Goal: Task Accomplishment & Management: Use online tool/utility

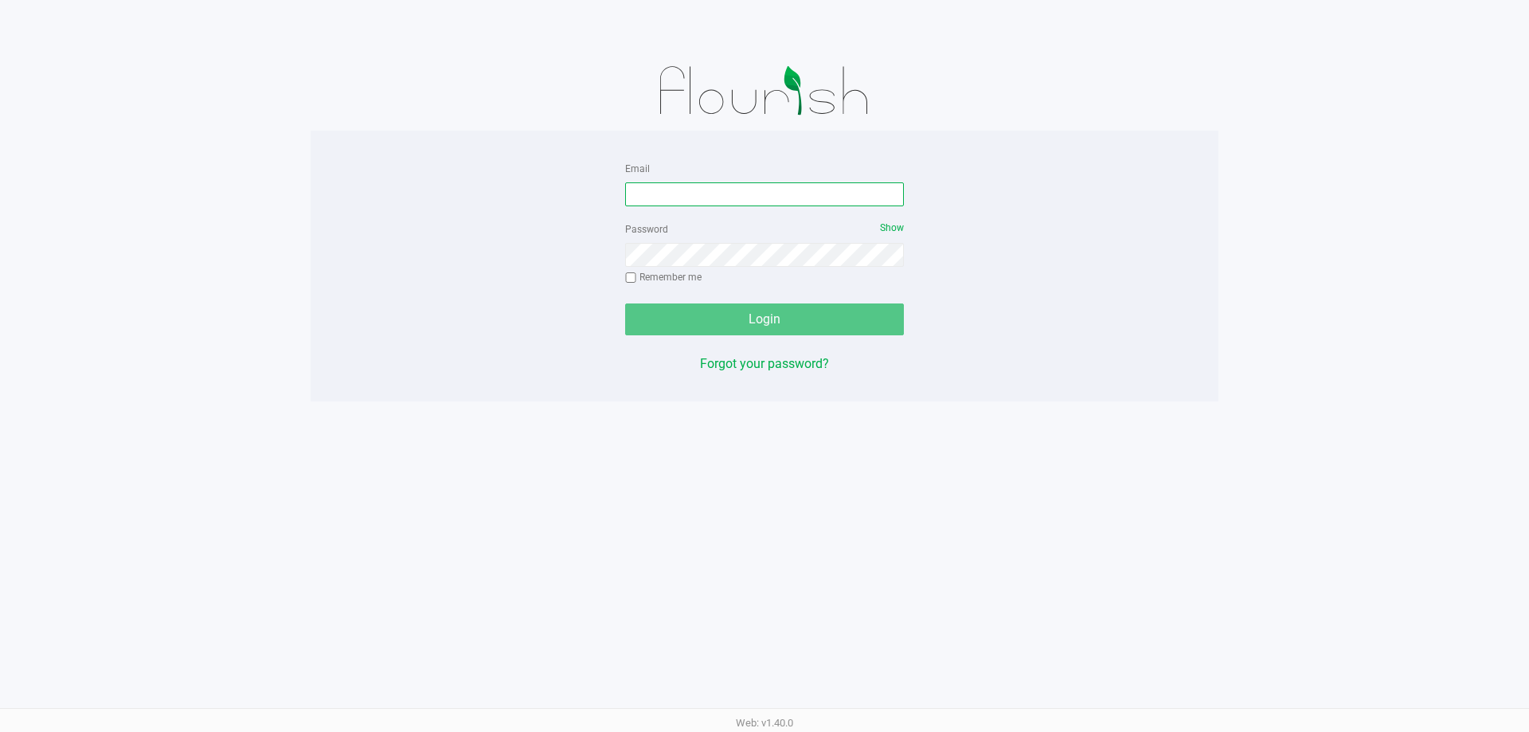
click at [735, 201] on input "Email" at bounding box center [764, 194] width 279 height 24
type input "[EMAIL_ADDRESS][DOMAIN_NAME]"
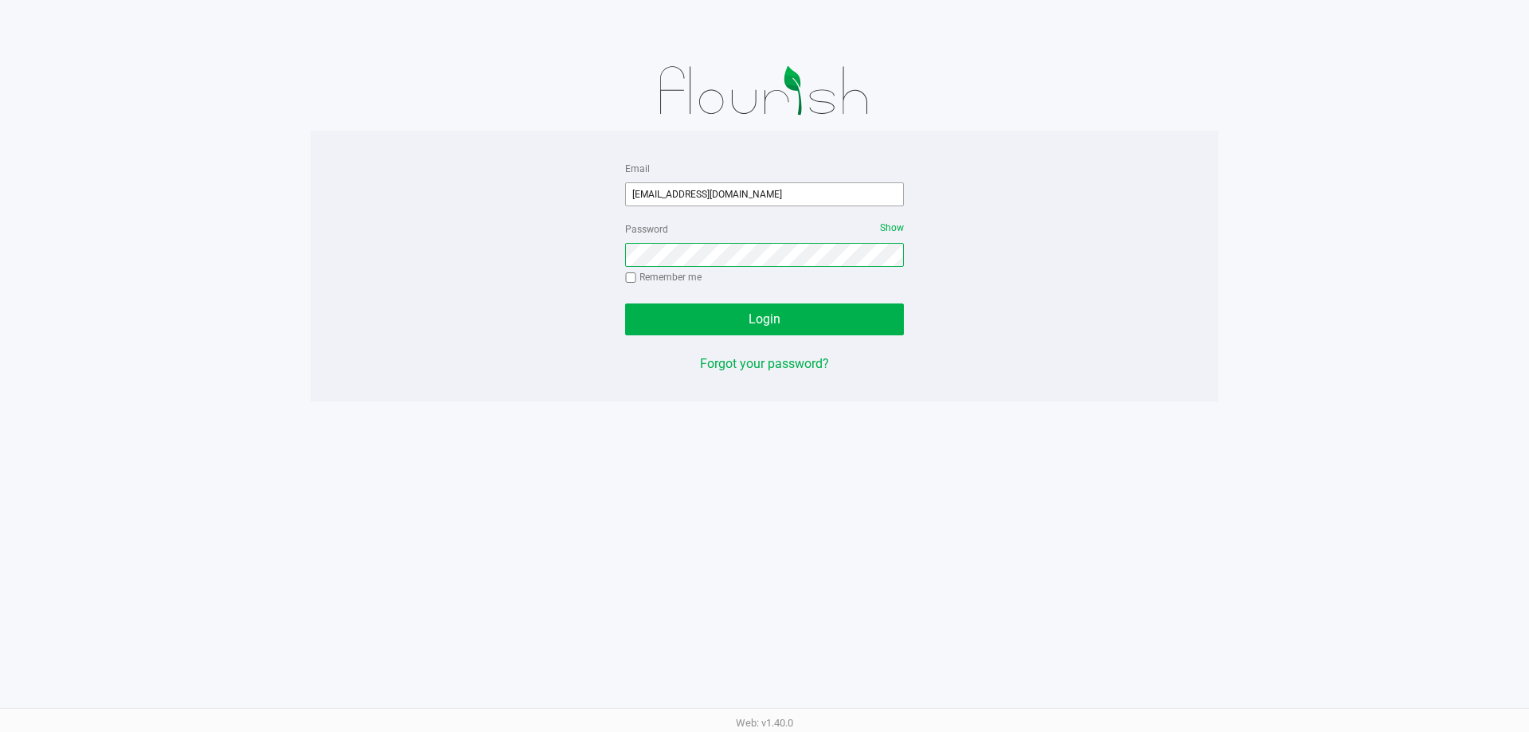
click at [625, 303] on button "Login" at bounding box center [764, 319] width 279 height 32
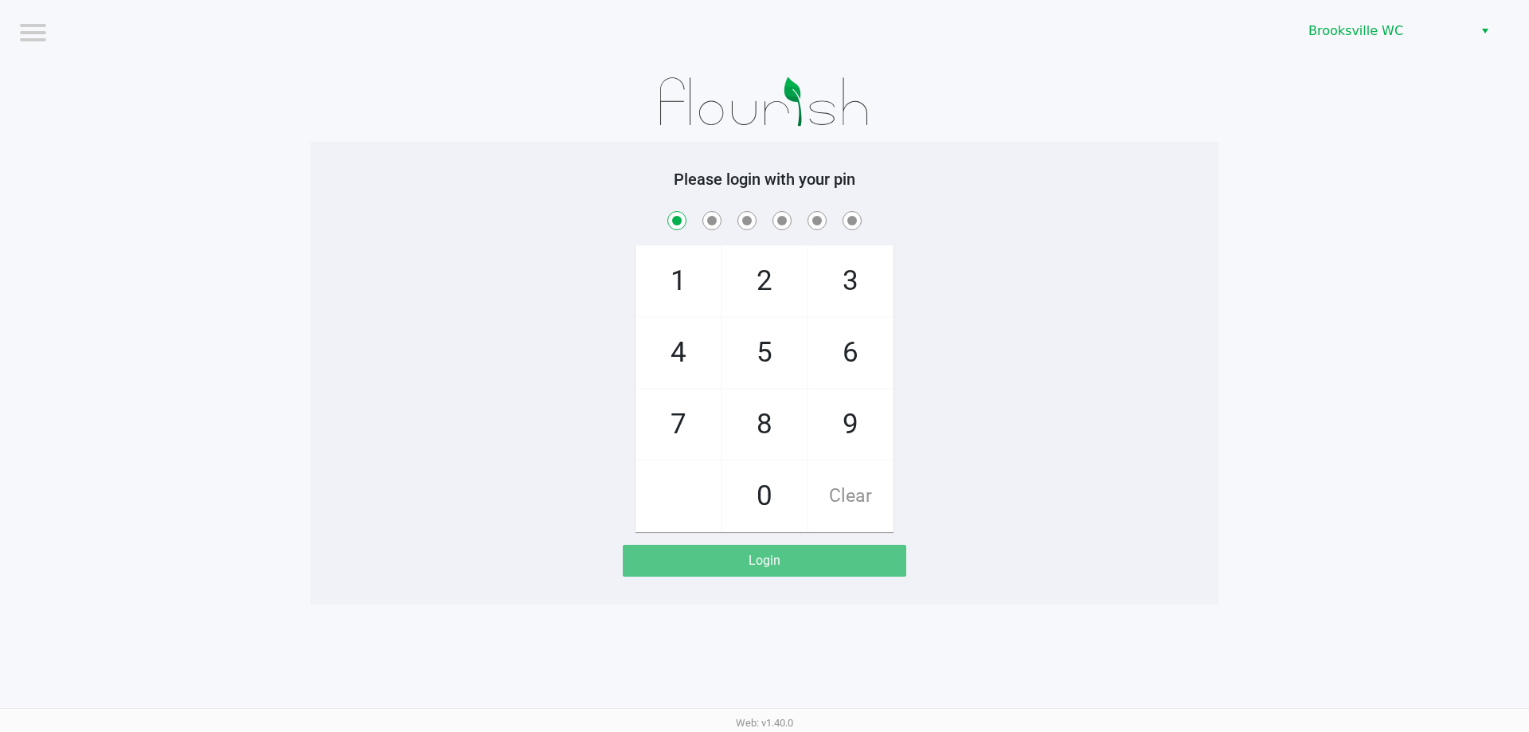
checkbox input "true"
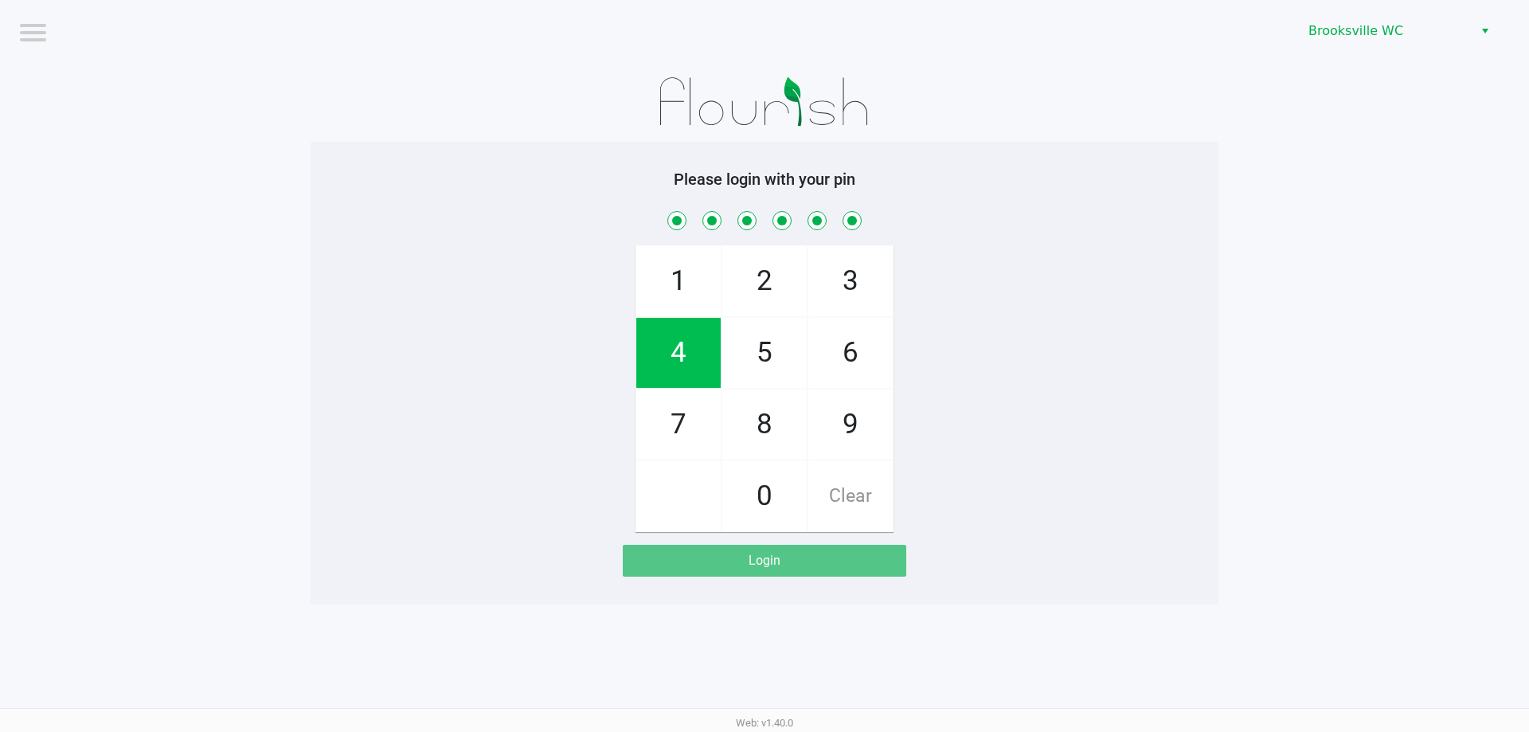
checkbox input "true"
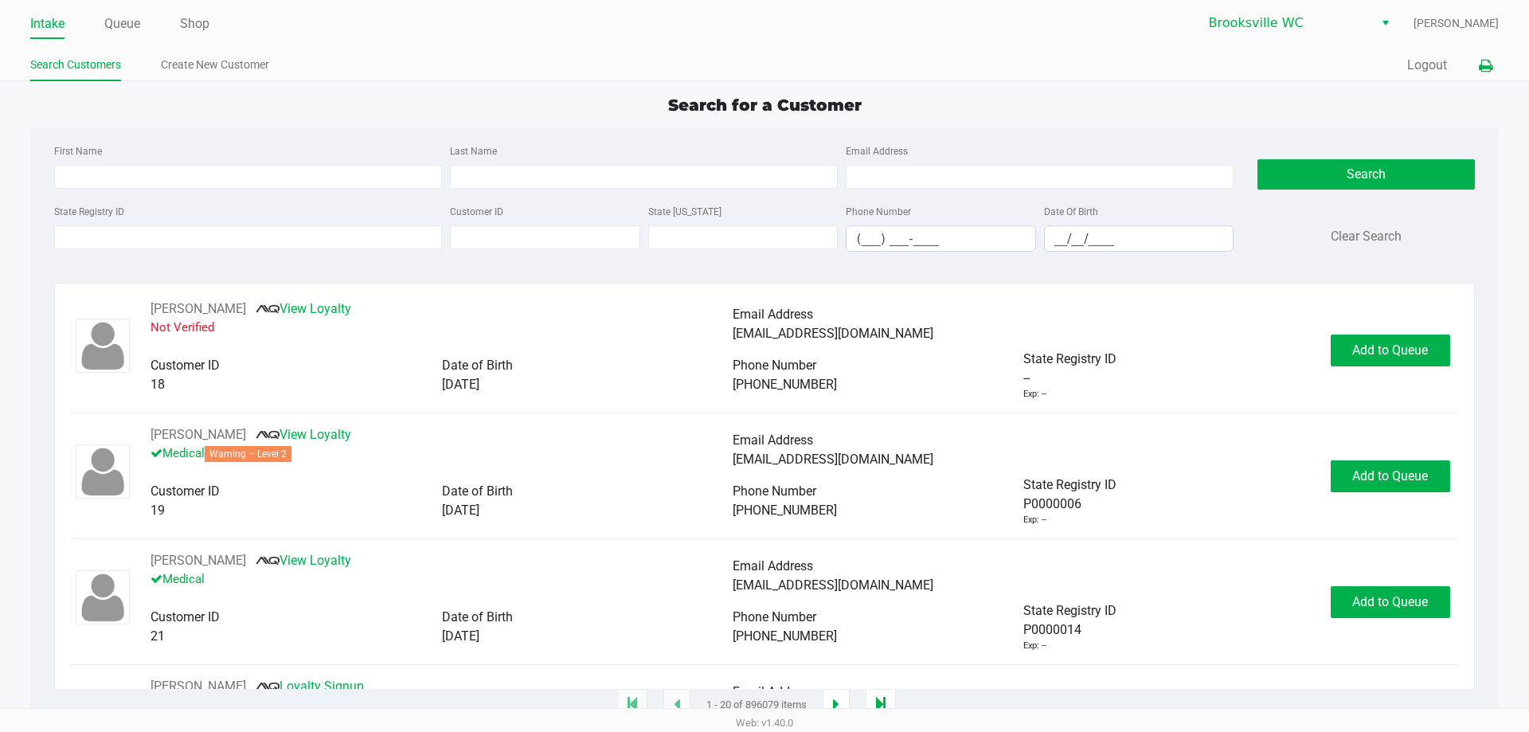
click at [1485, 71] on icon at bounding box center [1486, 66] width 14 height 11
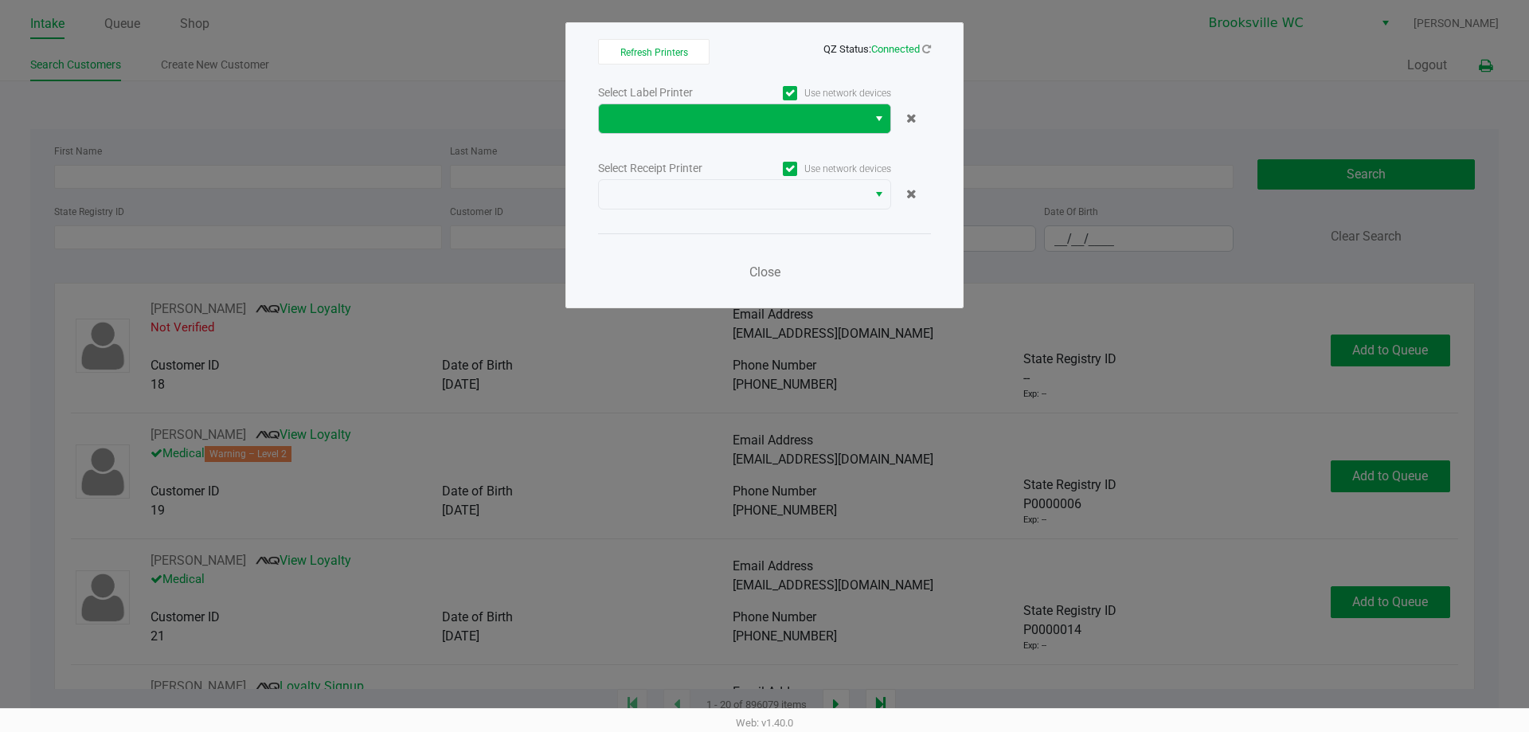
click at [879, 115] on span "Select" at bounding box center [879, 118] width 13 height 19
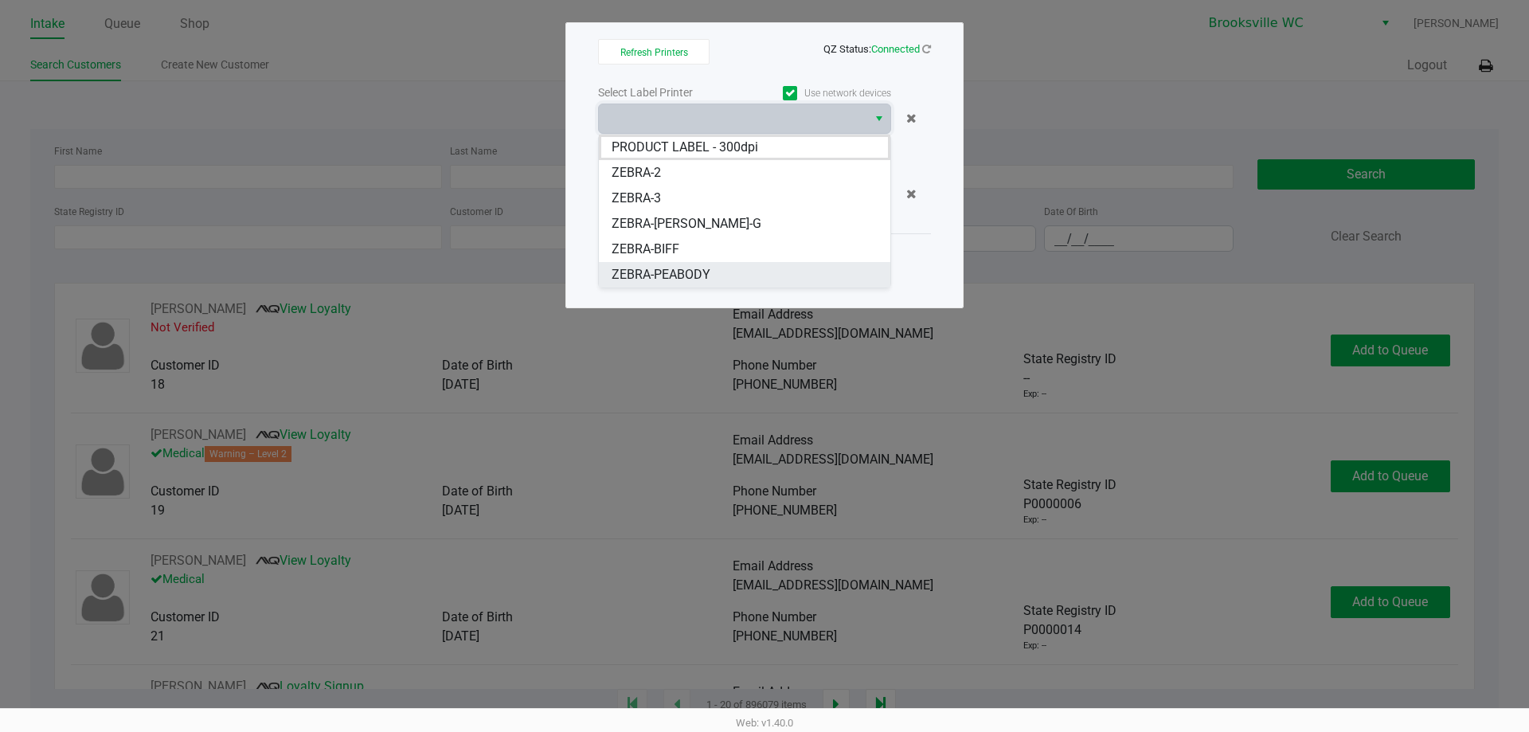
click at [695, 274] on span "ZEBRA-PEABODY" at bounding box center [661, 274] width 99 height 19
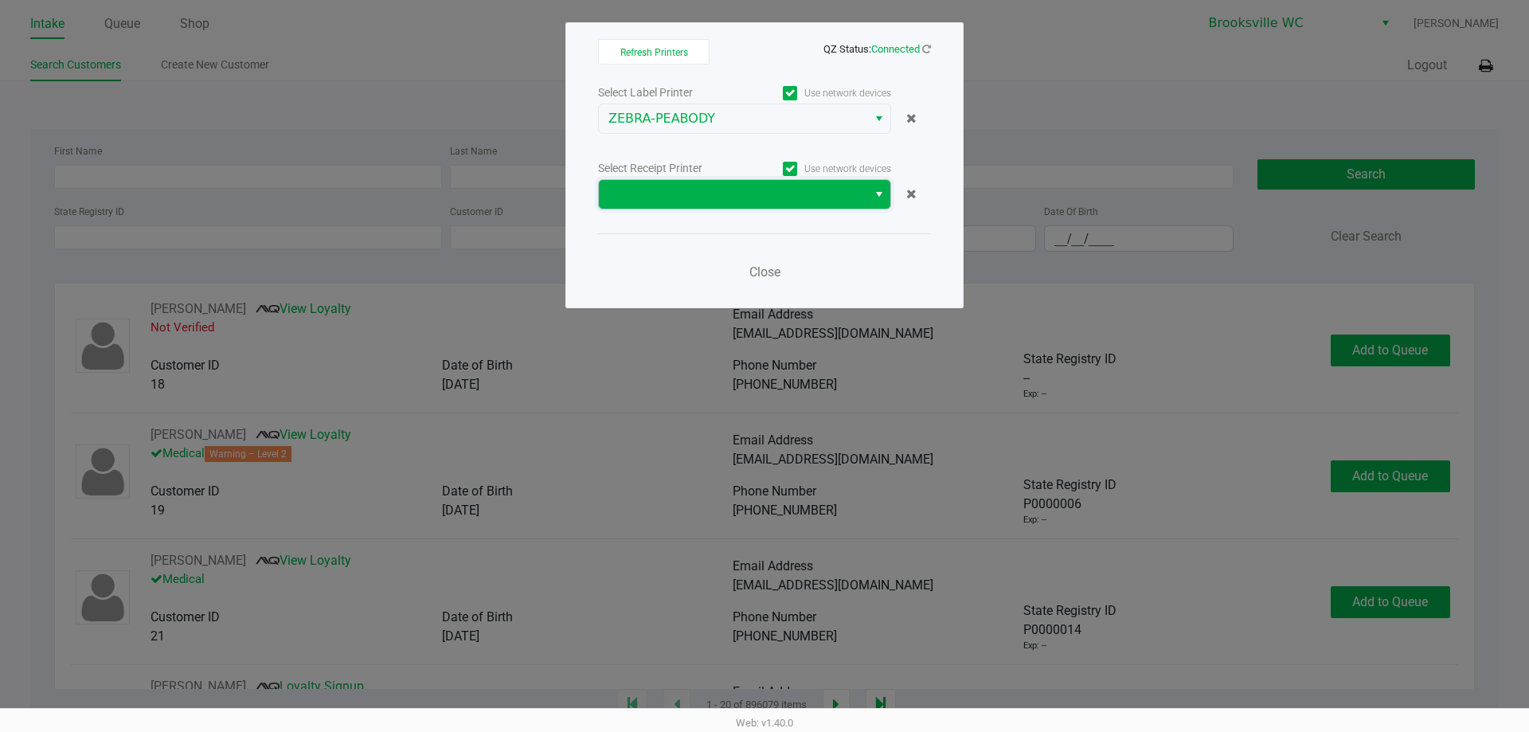
click at [852, 195] on span at bounding box center [733, 194] width 249 height 19
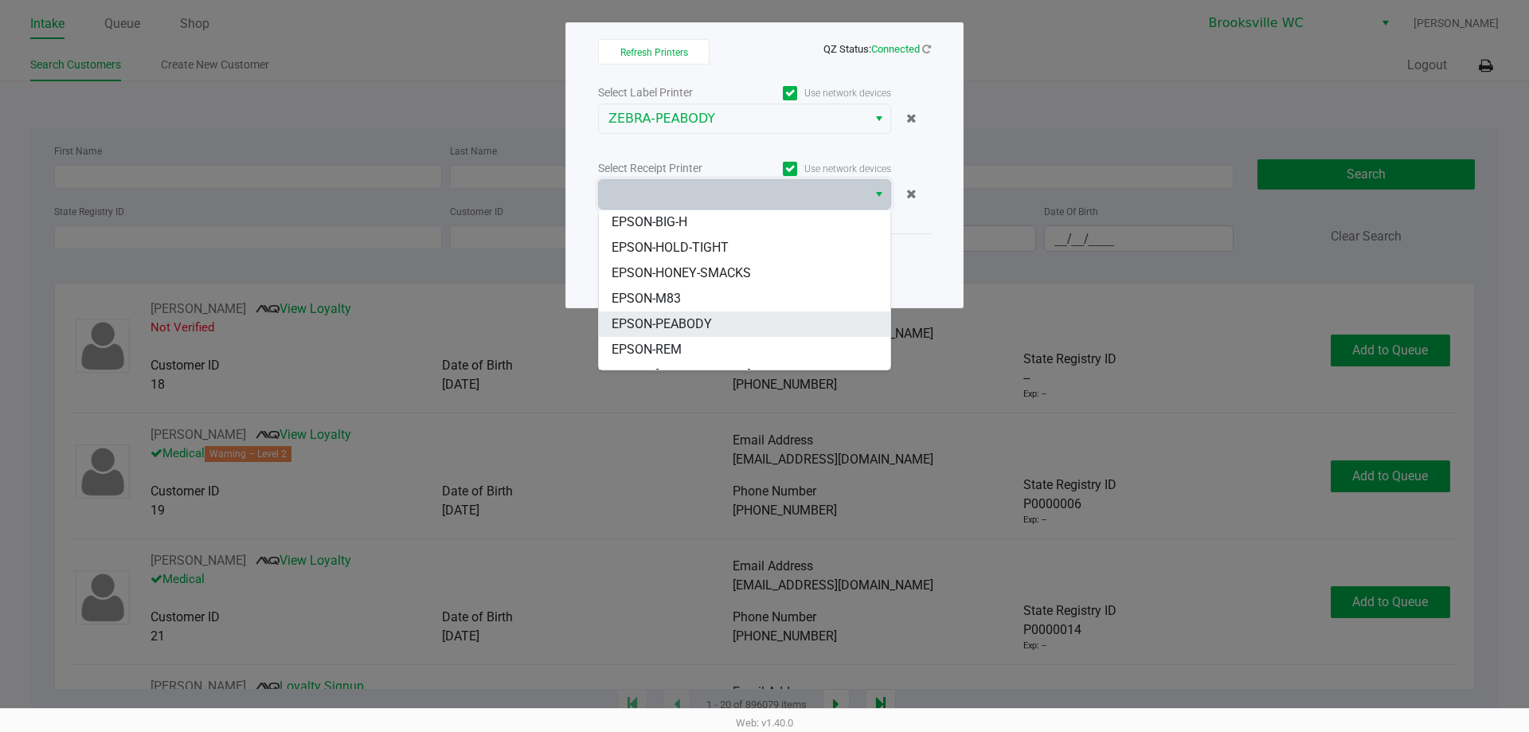
scroll to position [80, 0]
click at [679, 297] on span "EPSON-PEABODY" at bounding box center [662, 296] width 100 height 19
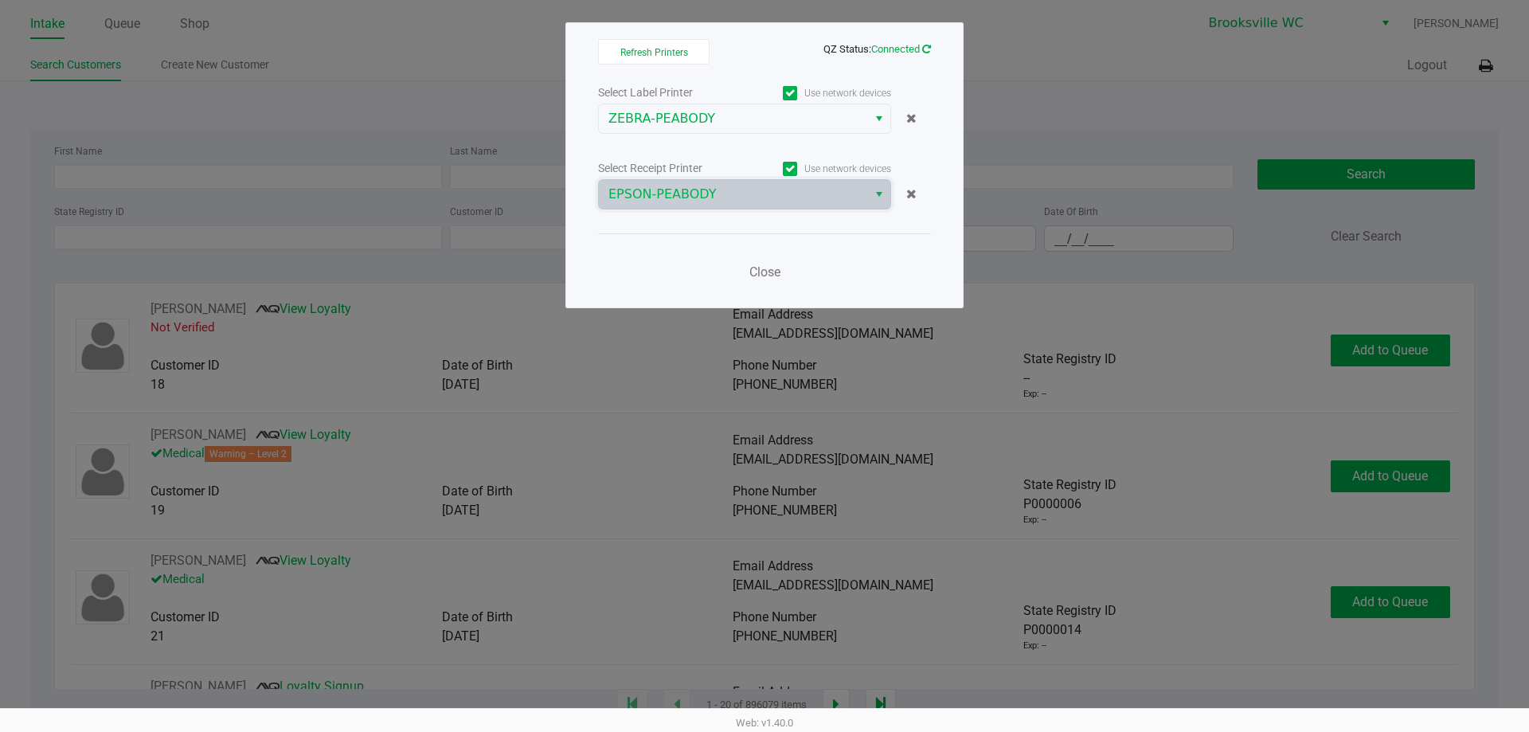
click at [929, 48] on icon at bounding box center [926, 49] width 9 height 10
click at [789, 264] on div "Close" at bounding box center [764, 262] width 333 height 58
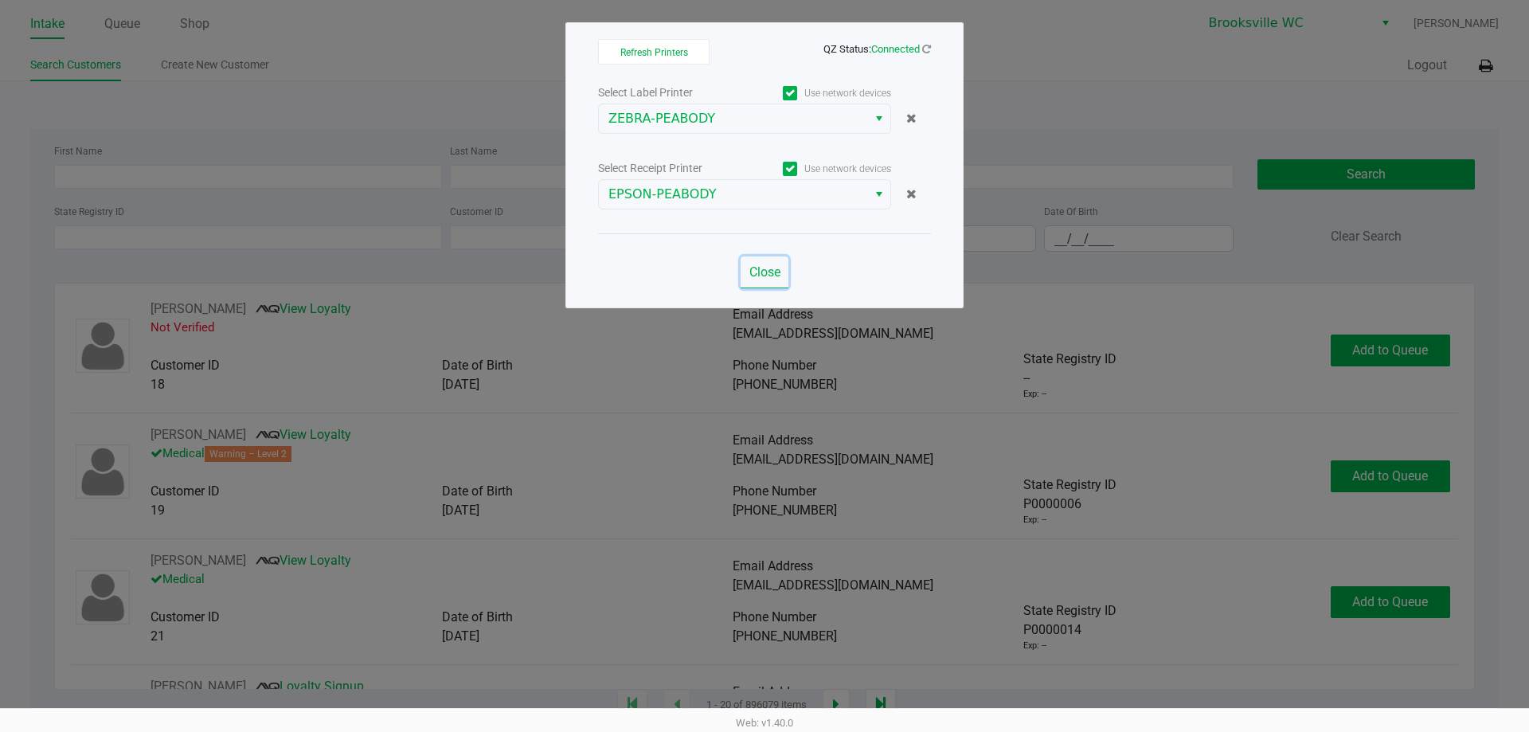
click at [768, 268] on span "Close" at bounding box center [765, 271] width 31 height 15
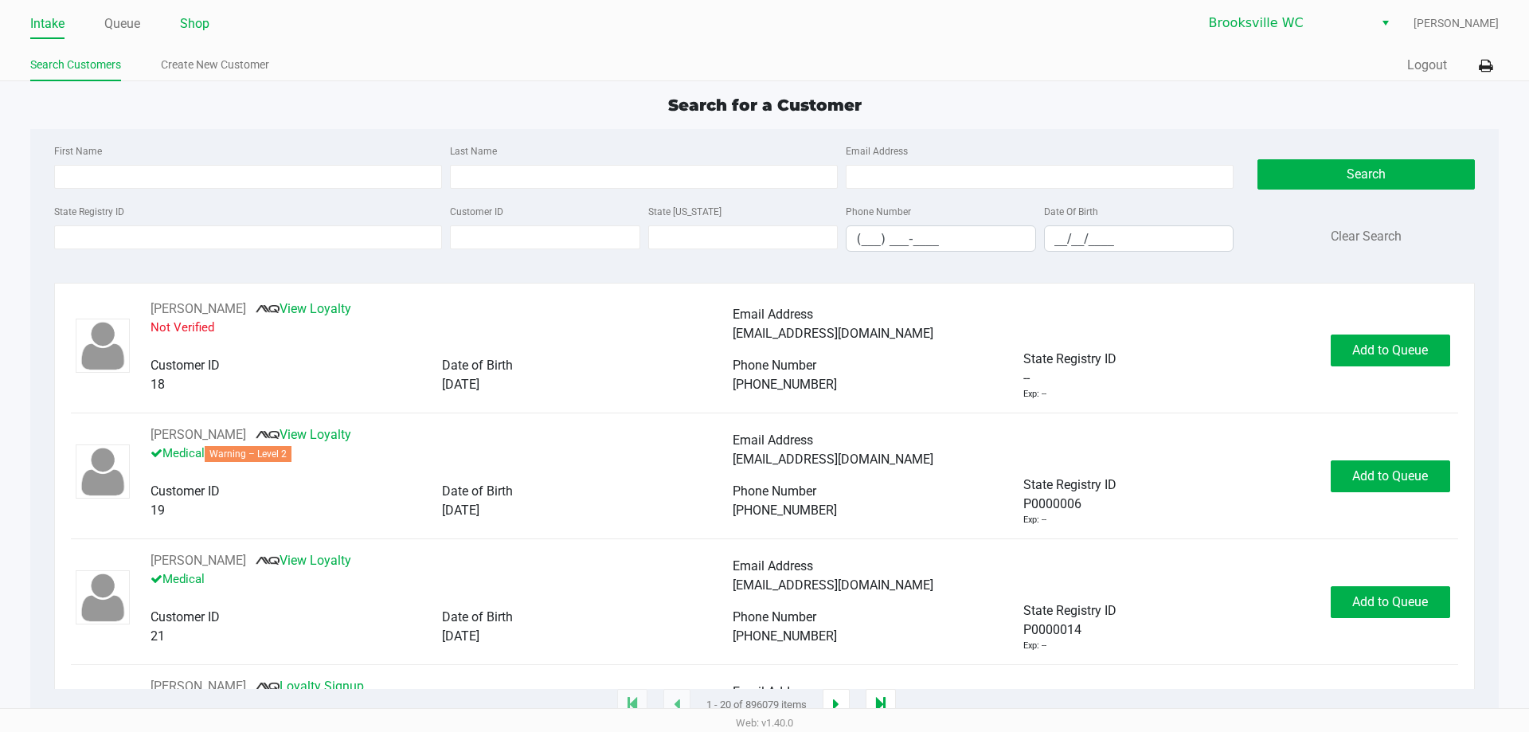
click at [194, 28] on link "Shop" at bounding box center [194, 24] width 29 height 22
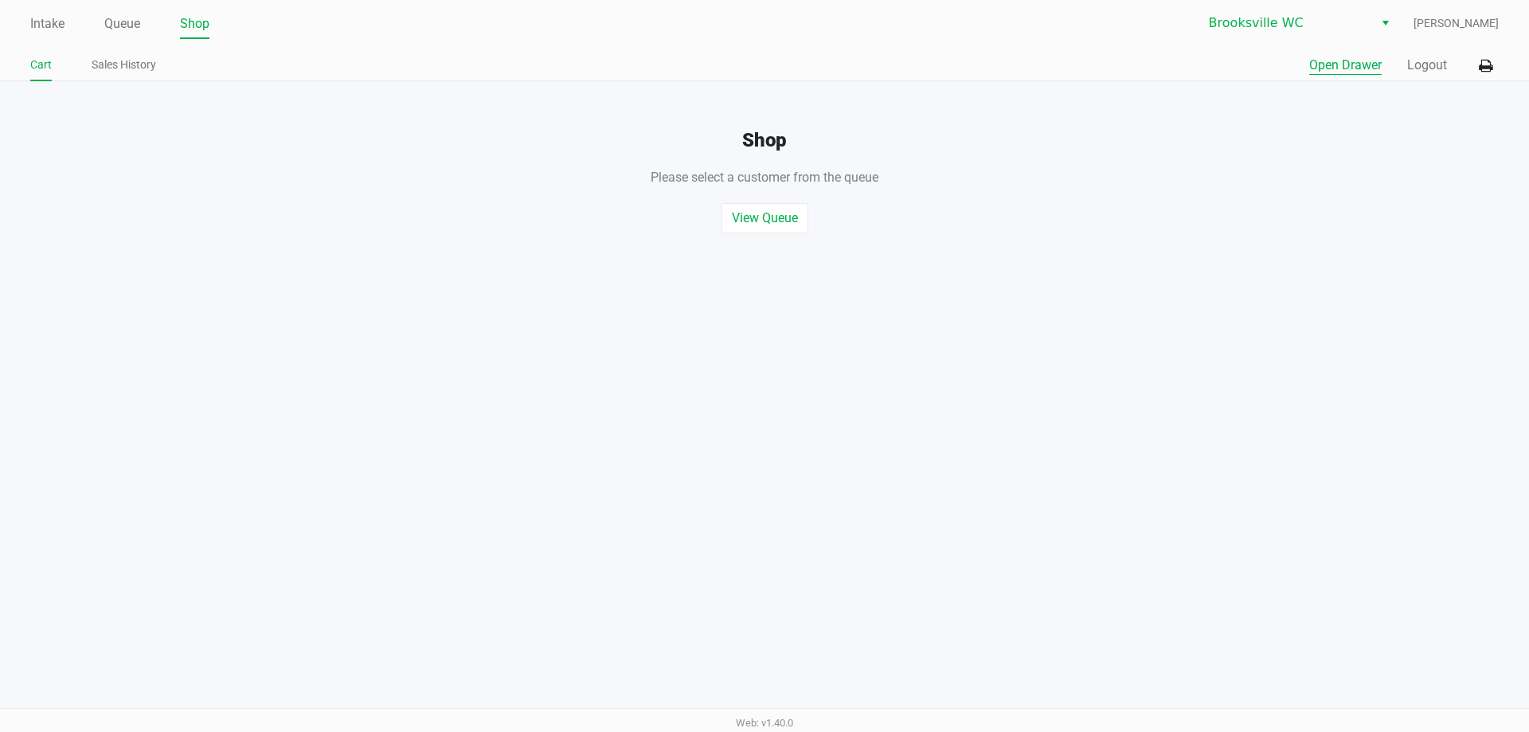
click at [1320, 69] on button "Open Drawer" at bounding box center [1346, 65] width 72 height 19
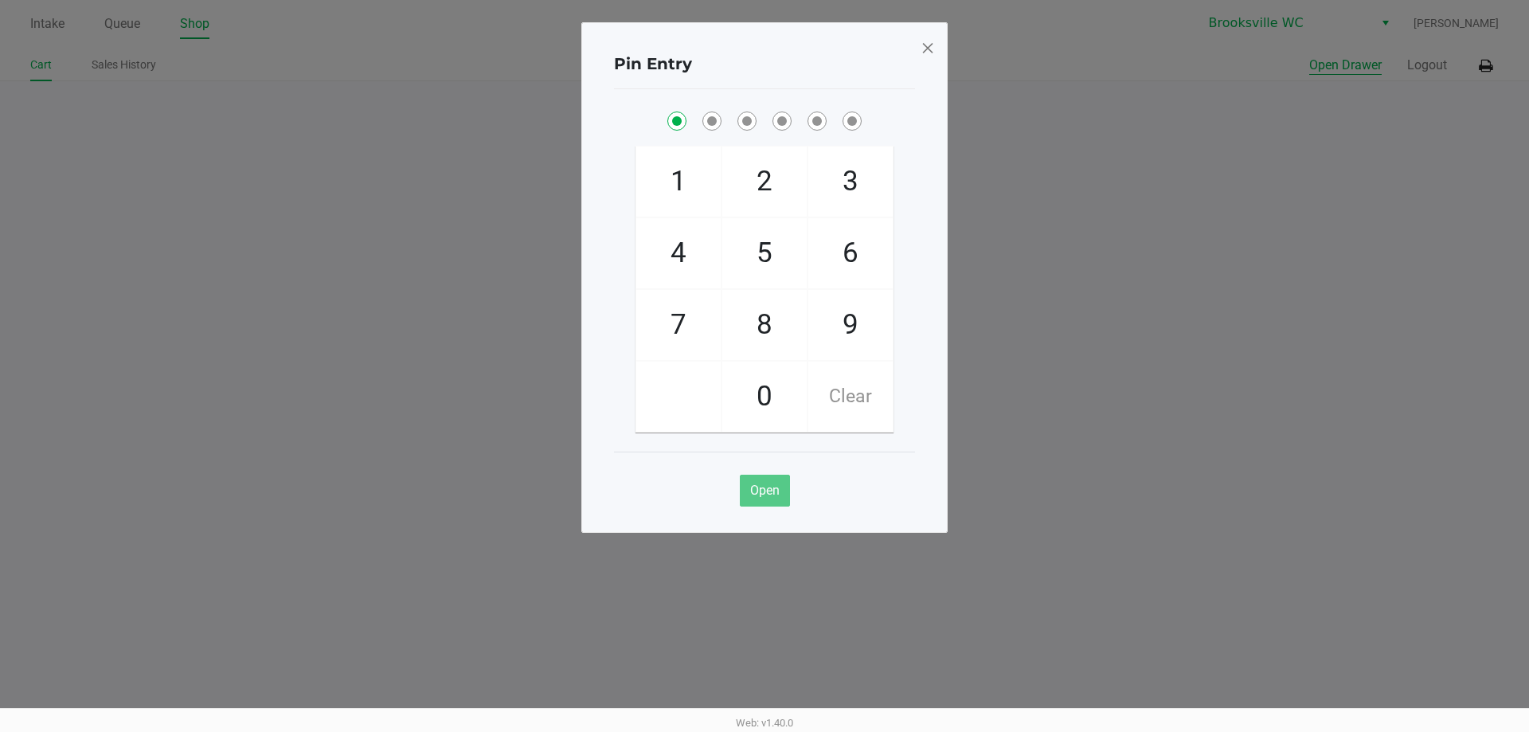
checkbox input "true"
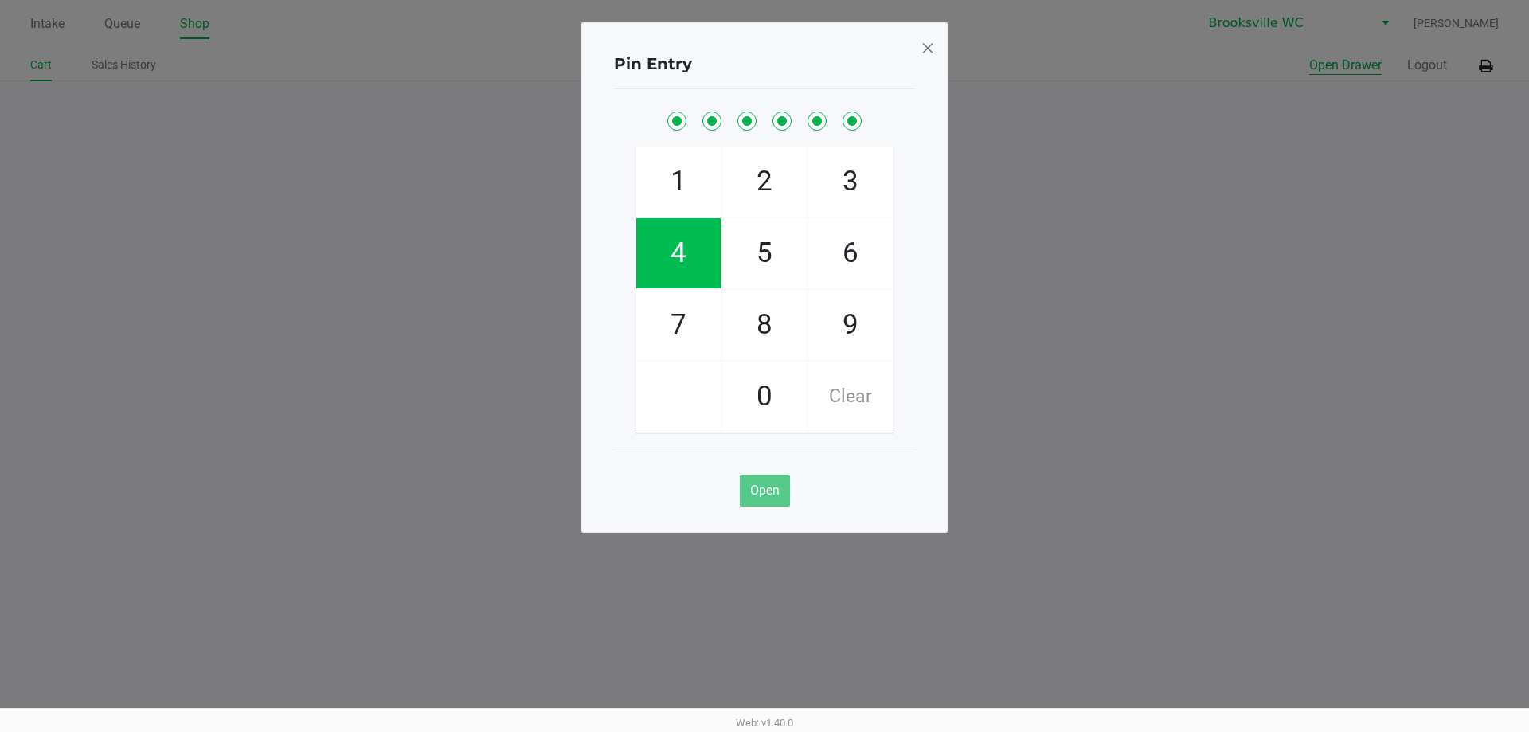
checkbox input "true"
